Goal: Information Seeking & Learning: Learn about a topic

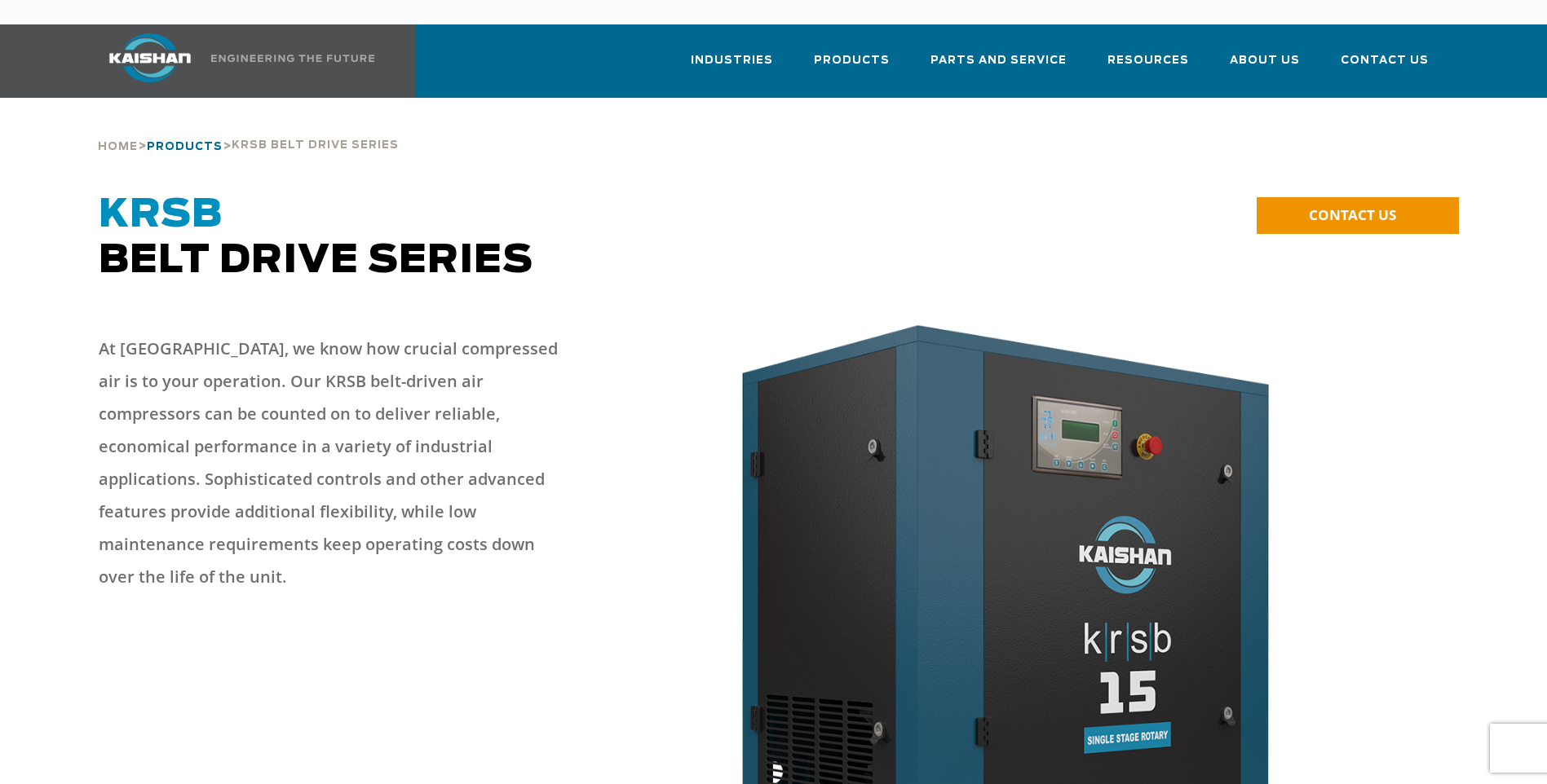
click at [192, 142] on span "Products" at bounding box center [184, 147] width 76 height 11
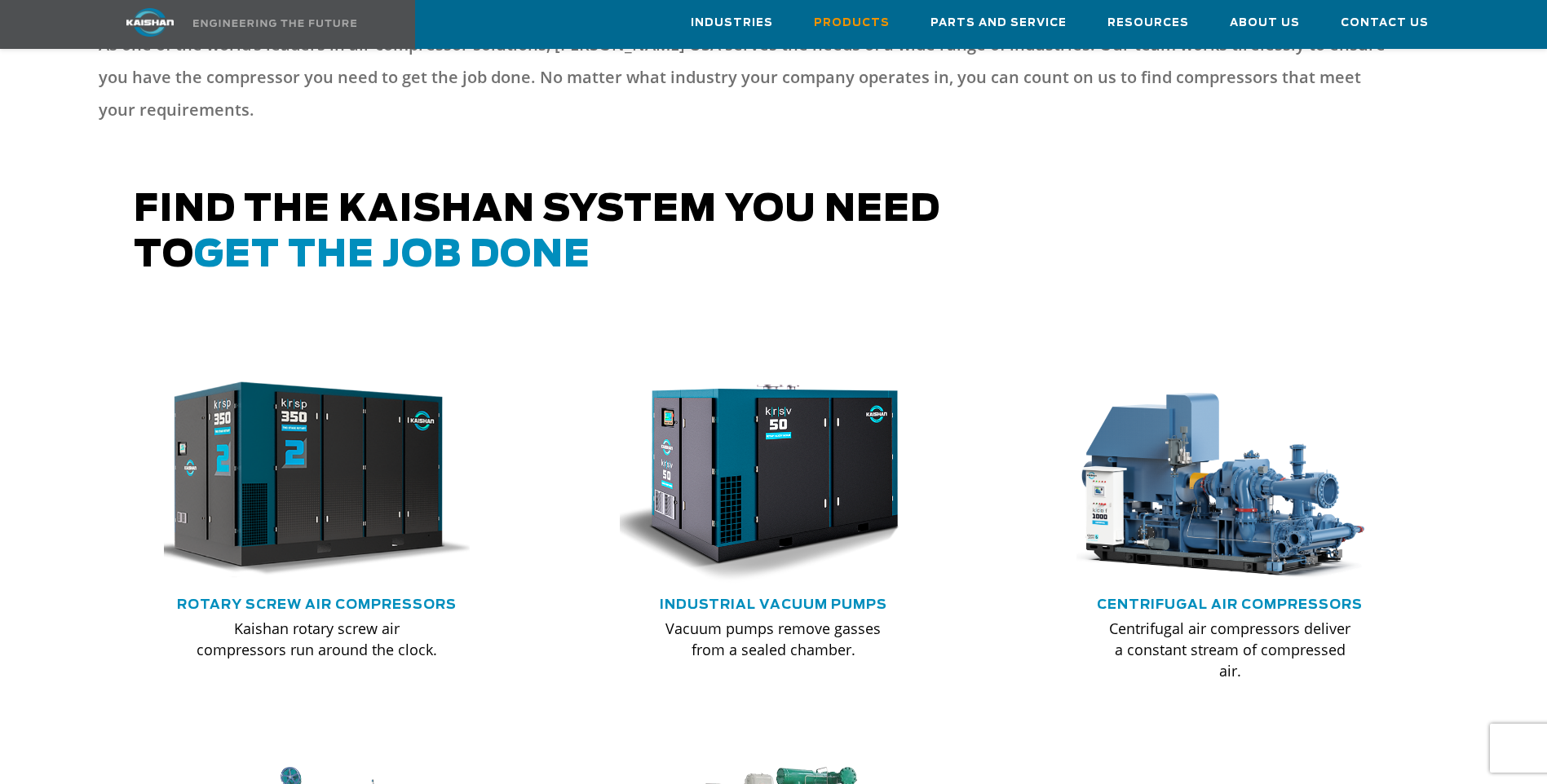
scroll to position [761, 0]
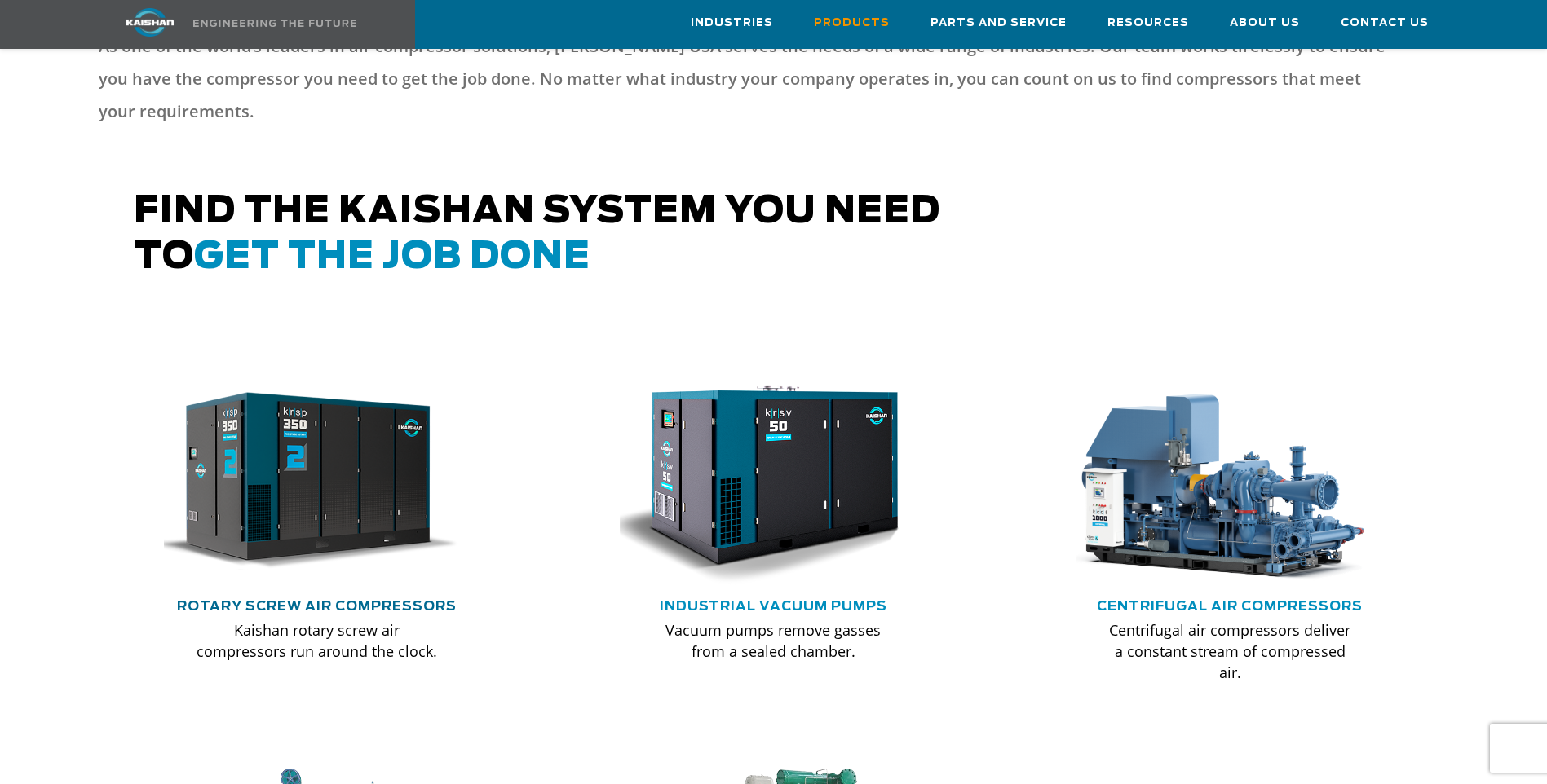
click at [342, 600] on link "Rotary Screw Air Compressors" at bounding box center [316, 607] width 280 height 13
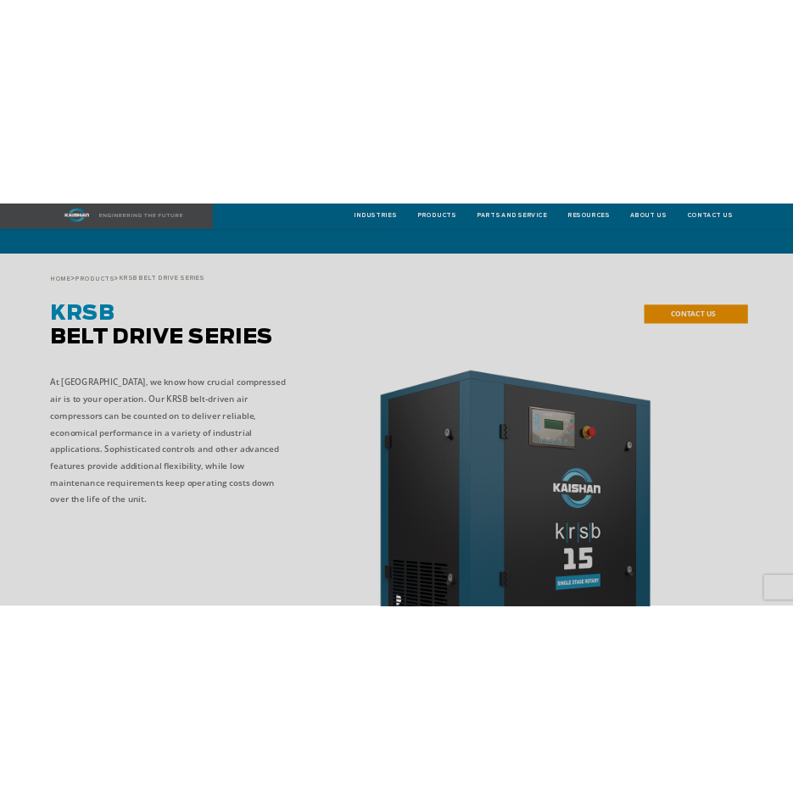
scroll to position [905, 0]
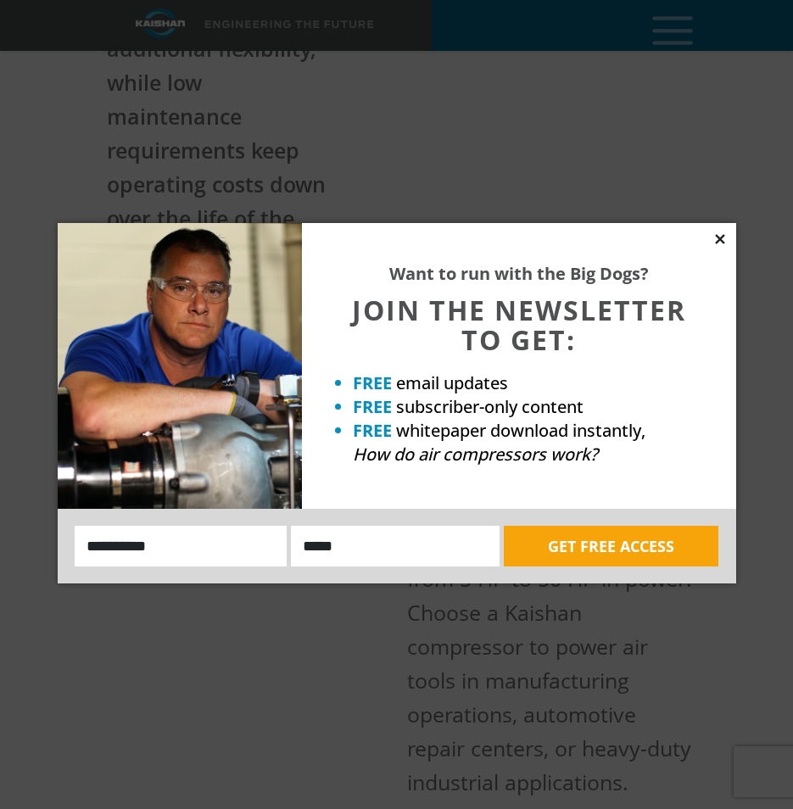
click at [716, 238] on icon at bounding box center [720, 239] width 15 height 15
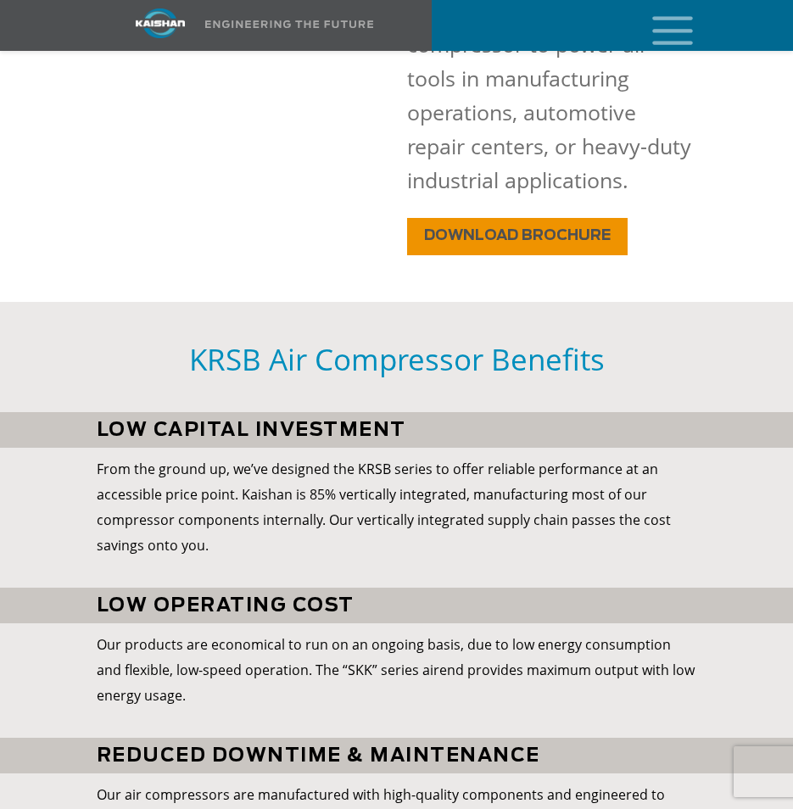
scroll to position [2376, 0]
